Goal: Task Accomplishment & Management: Use online tool/utility

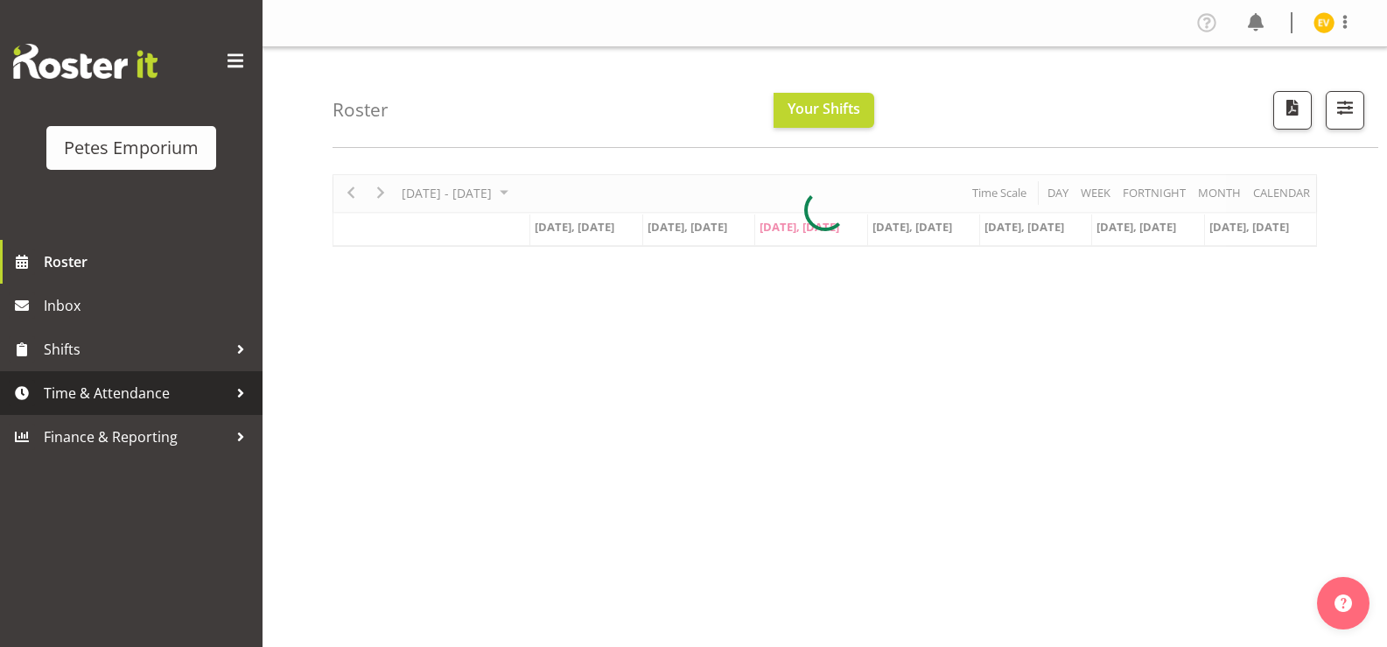
click at [218, 386] on span "Time & Attendance" at bounding box center [136, 393] width 184 height 26
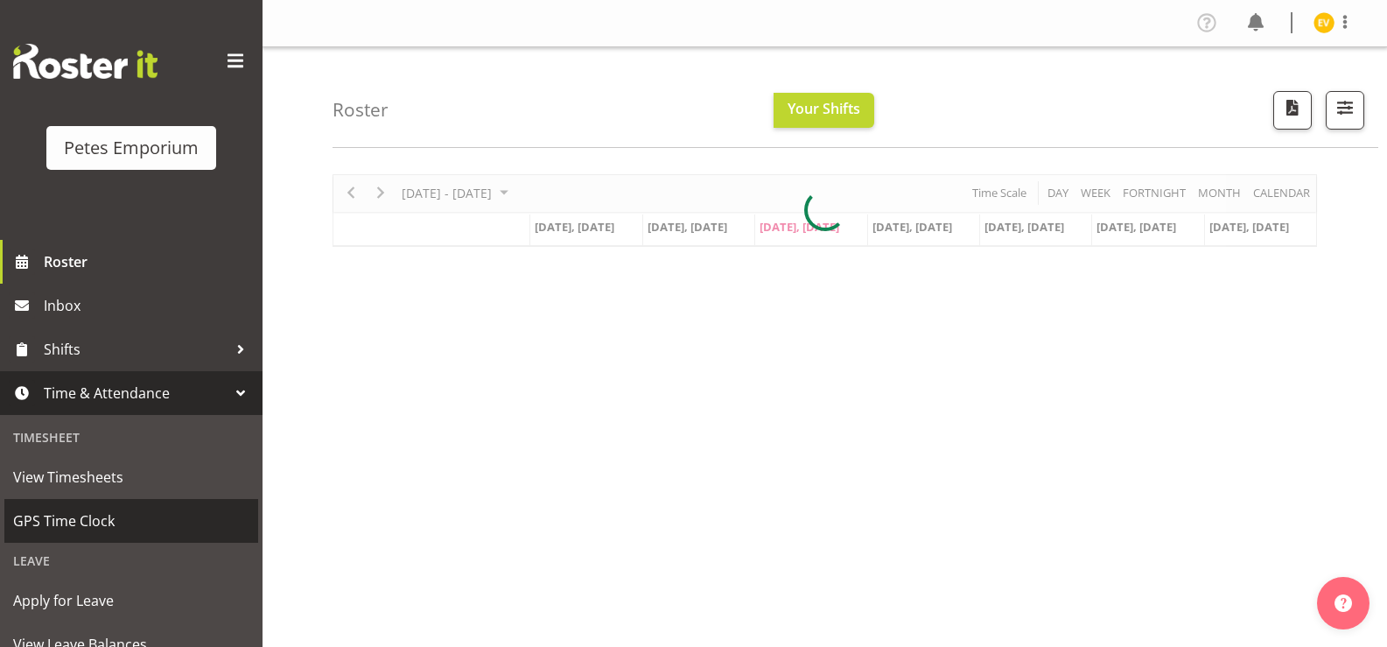
click at [200, 519] on span "GPS Time Clock" at bounding box center [131, 520] width 236 height 26
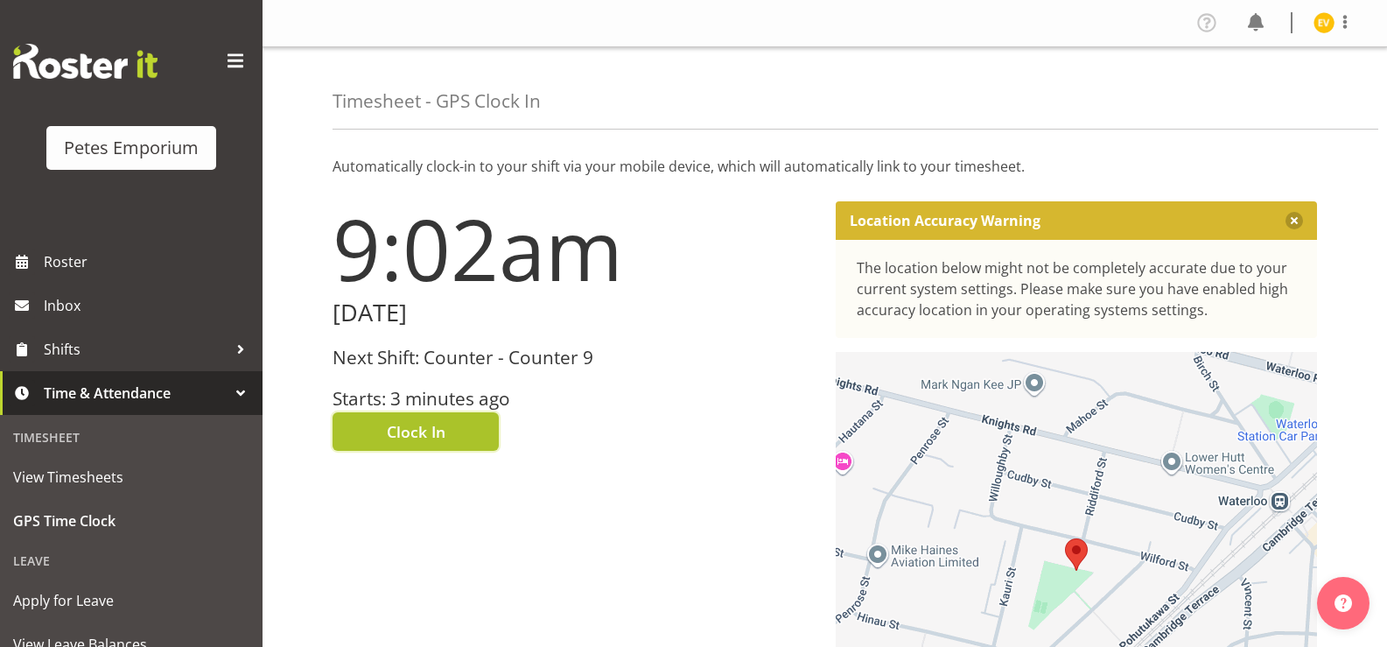
click at [448, 439] on button "Clock In" at bounding box center [415, 431] width 166 height 38
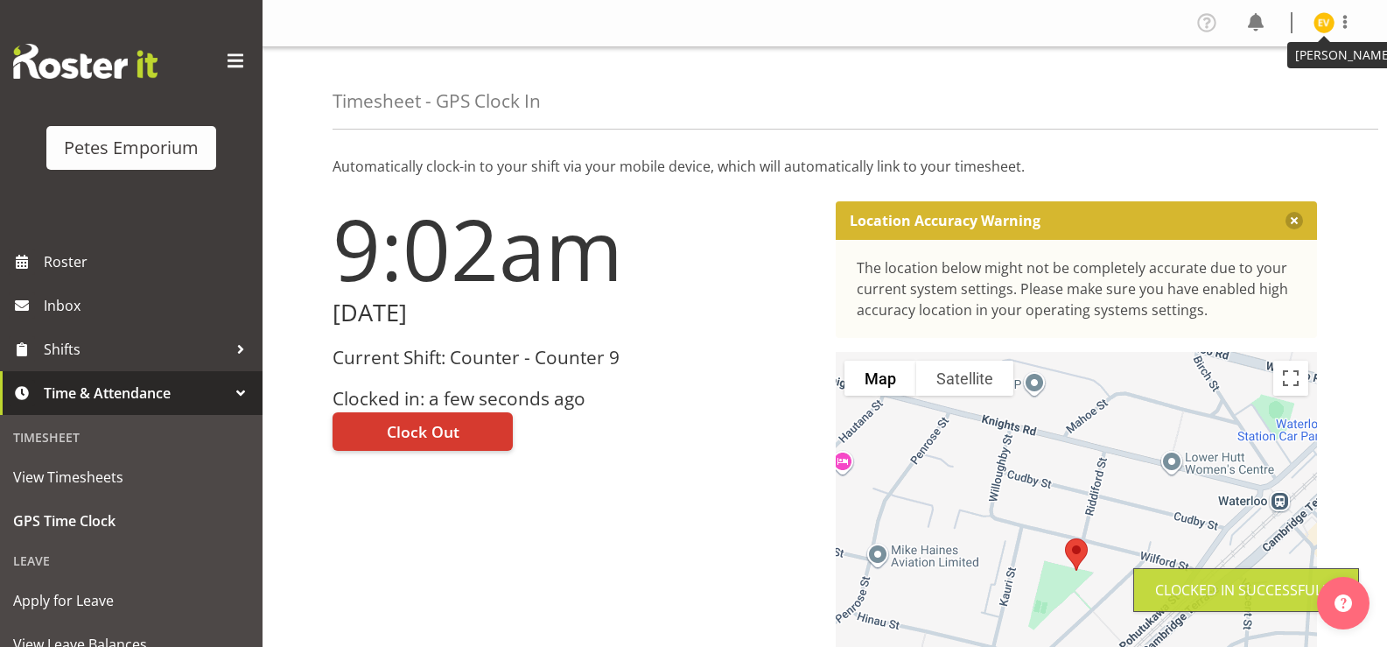
click at [1328, 23] on img at bounding box center [1323, 22] width 21 height 21
click at [1304, 91] on link "Log Out" at bounding box center [1271, 91] width 168 height 31
